Goal: Information Seeking & Learning: Find specific fact

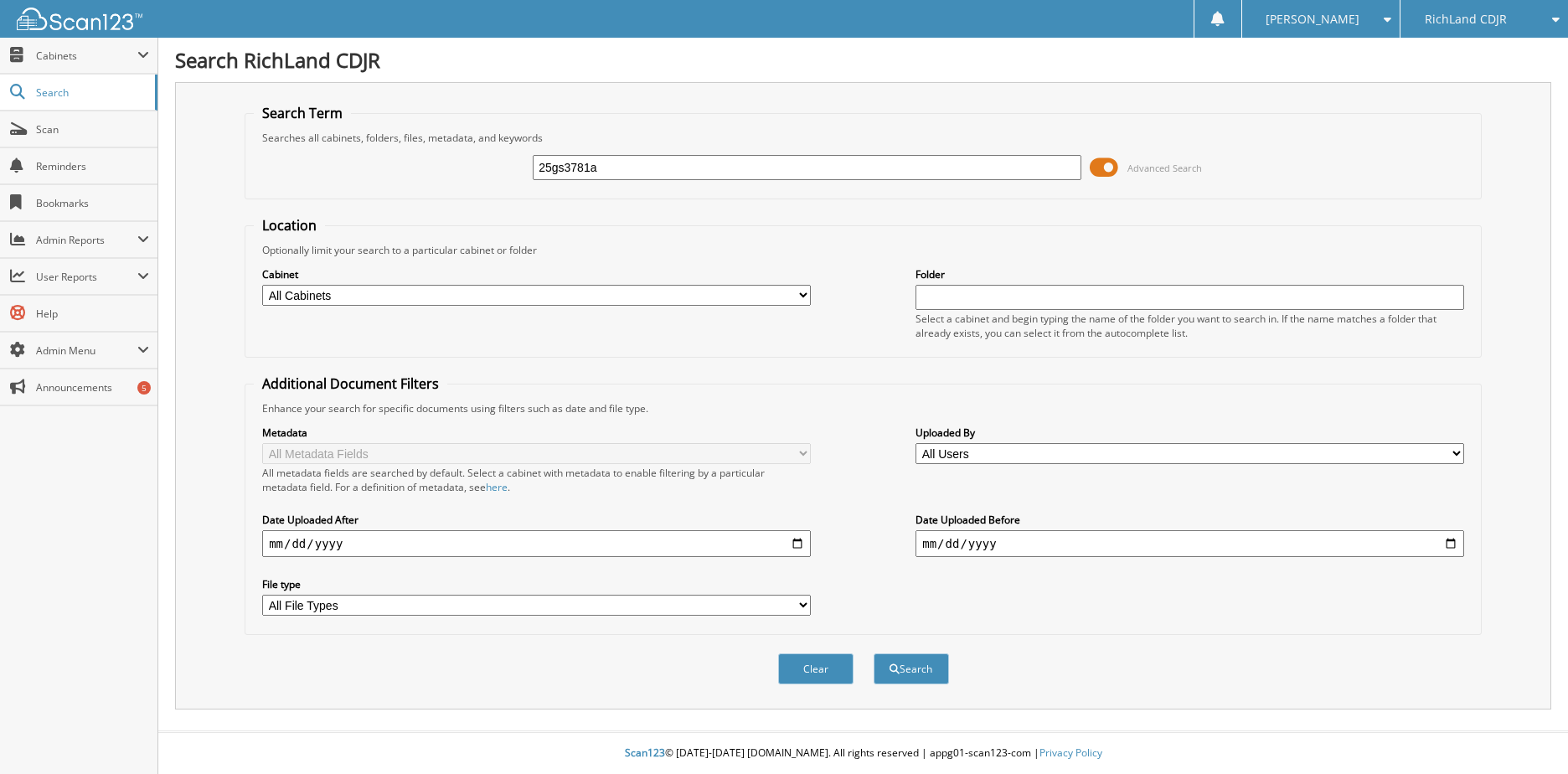
type input "25gs3781a"
click at [874, 653] on button "Search" at bounding box center [911, 668] width 76 height 31
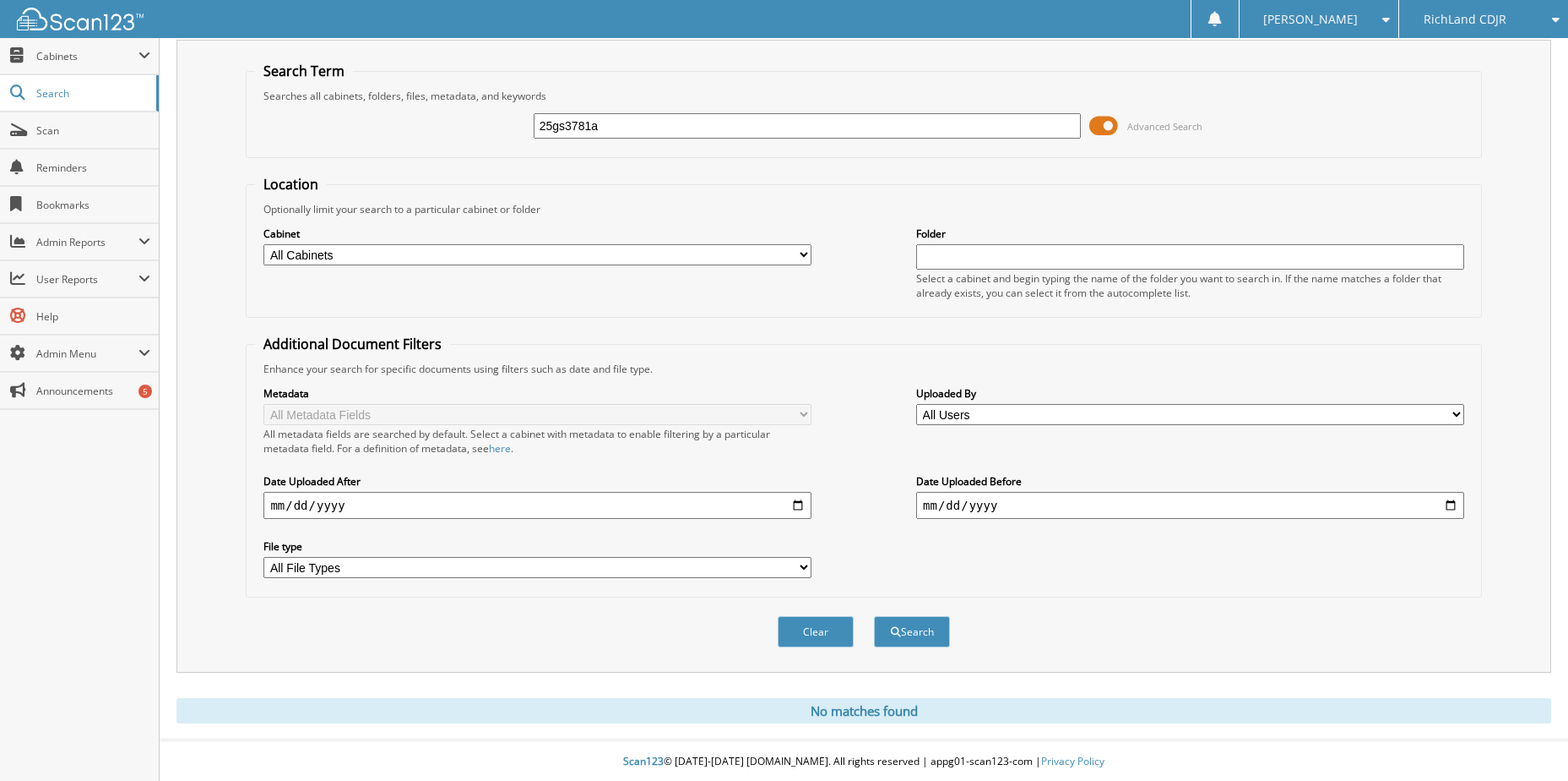
scroll to position [46, 0]
drag, startPoint x: 623, startPoint y: 130, endPoint x: 403, endPoint y: 140, distance: 220.2
click at [402, 139] on div "25gs3781a Advanced Search" at bounding box center [863, 124] width 1217 height 46
type input "25ct9248b"
click at [874, 614] on button "Search" at bounding box center [912, 629] width 76 height 31
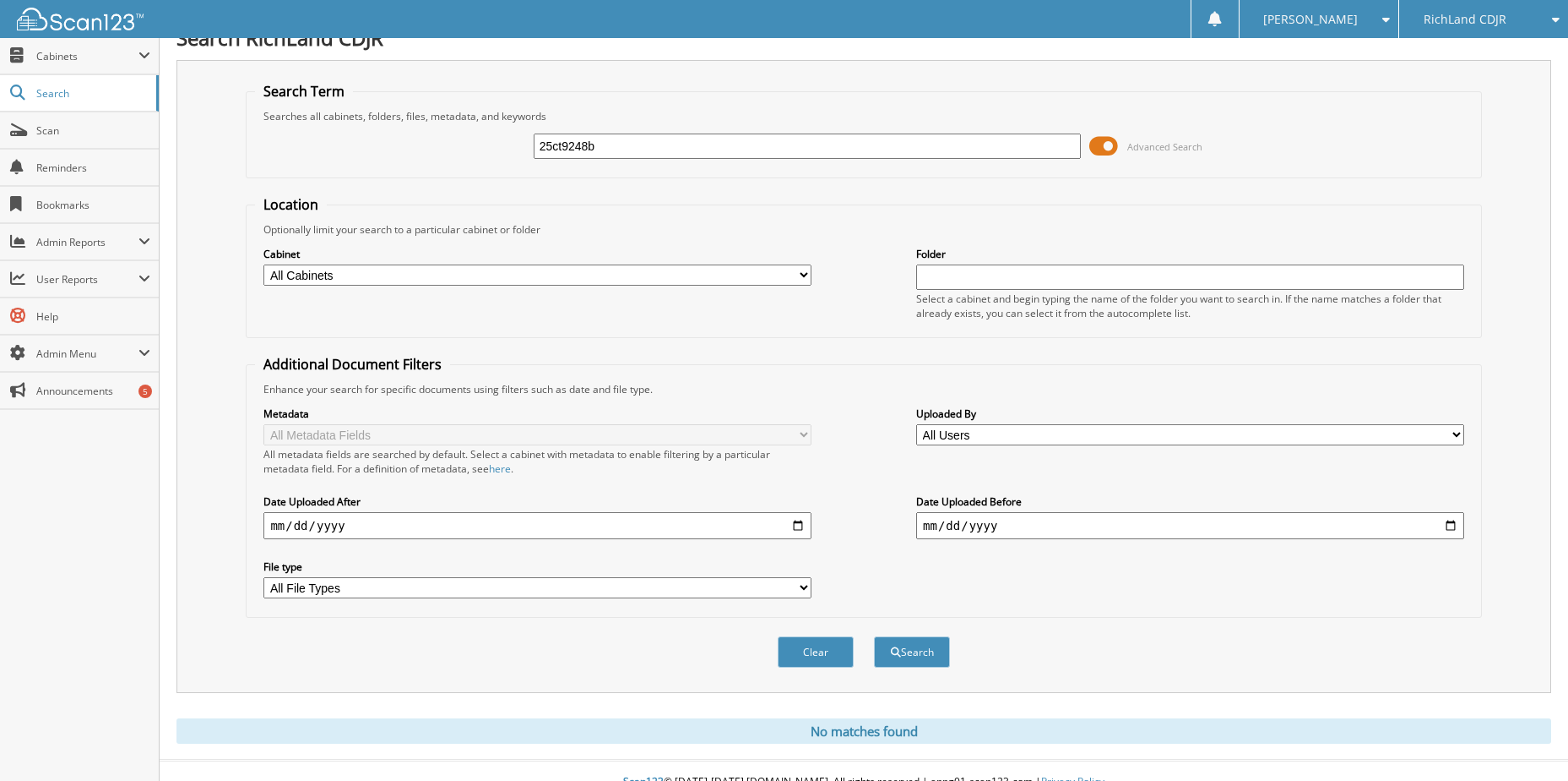
scroll to position [46, 0]
